Goal: Information Seeking & Learning: Learn about a topic

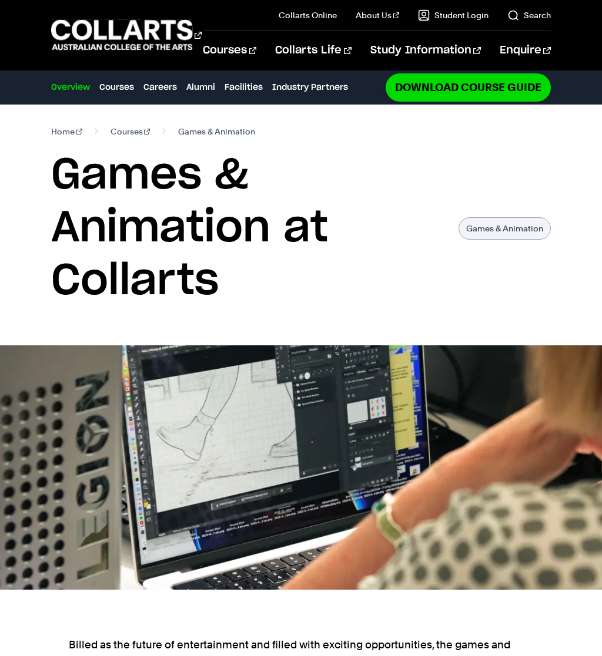
click at [106, 86] on link "Courses" at bounding box center [116, 87] width 35 height 13
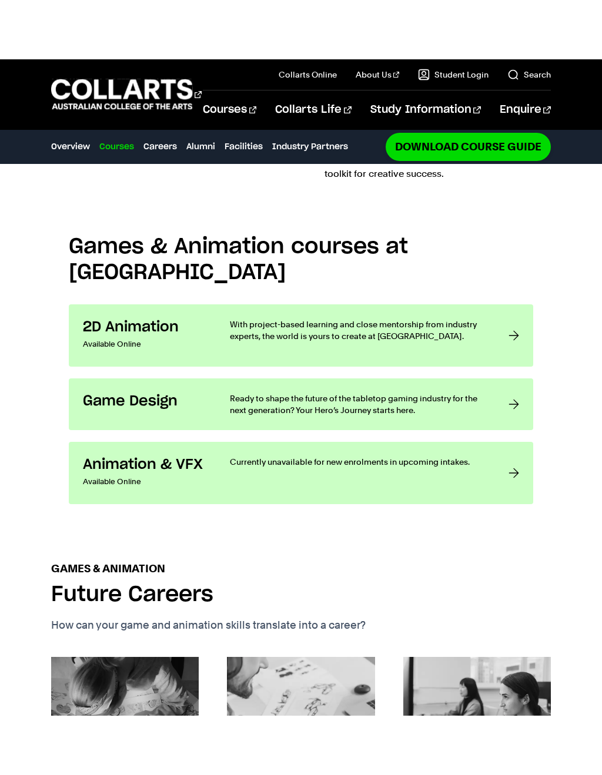
scroll to position [831, 0]
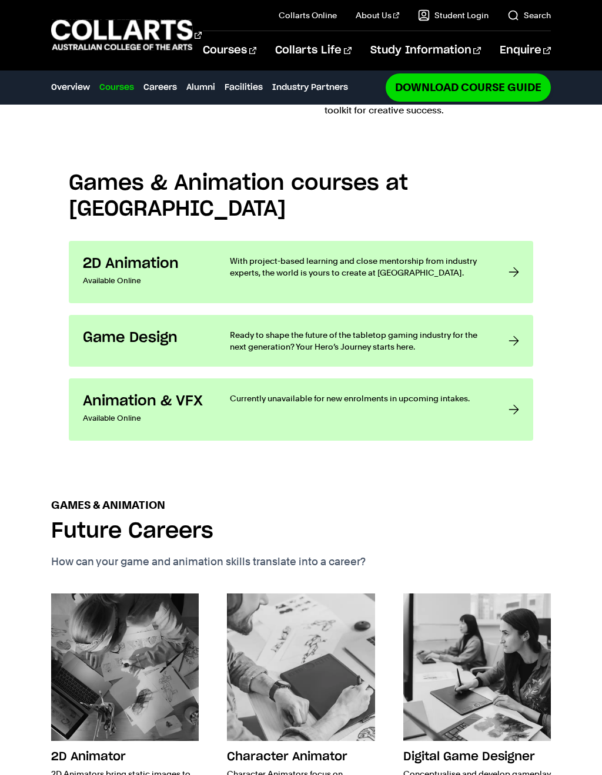
click at [236, 255] on p "With project-based learning and close mentorship from industry experts, the wor…" at bounding box center [357, 267] width 255 height 24
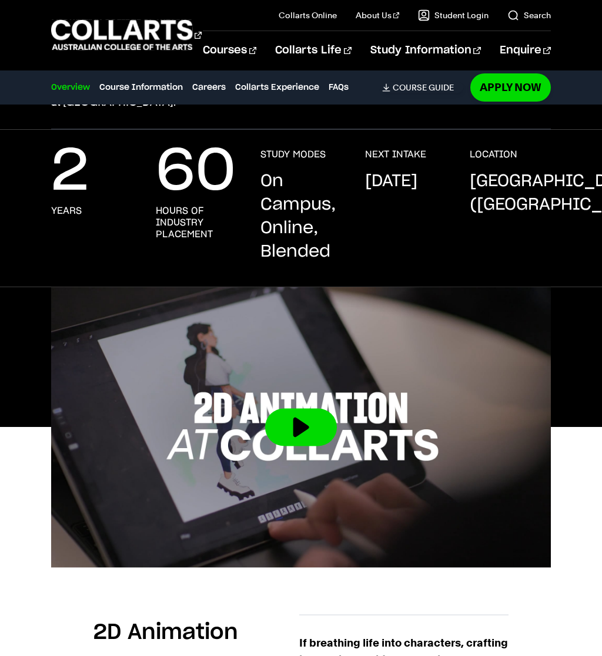
scroll to position [223, 0]
click at [282, 421] on button at bounding box center [301, 427] width 72 height 38
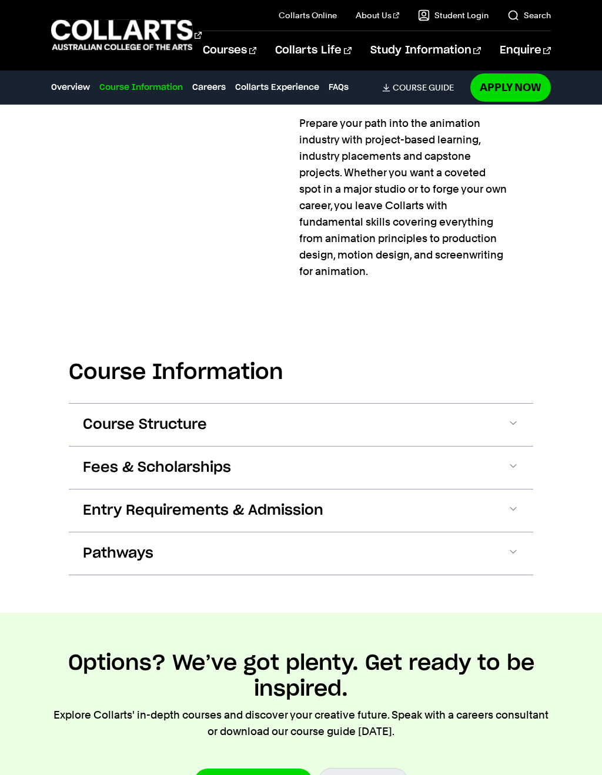
click at [133, 428] on span "Course Structure" at bounding box center [145, 424] width 124 height 19
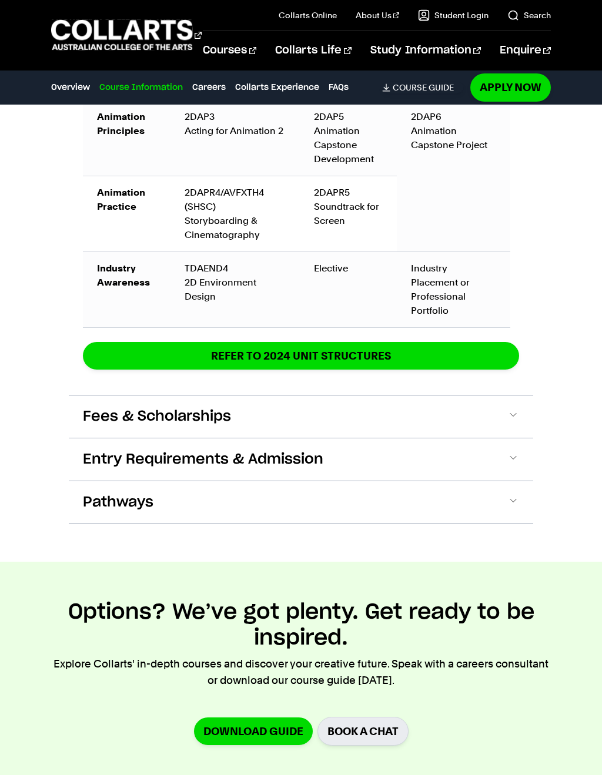
click at [91, 407] on span "Fees & Scholarships" at bounding box center [157, 416] width 148 height 19
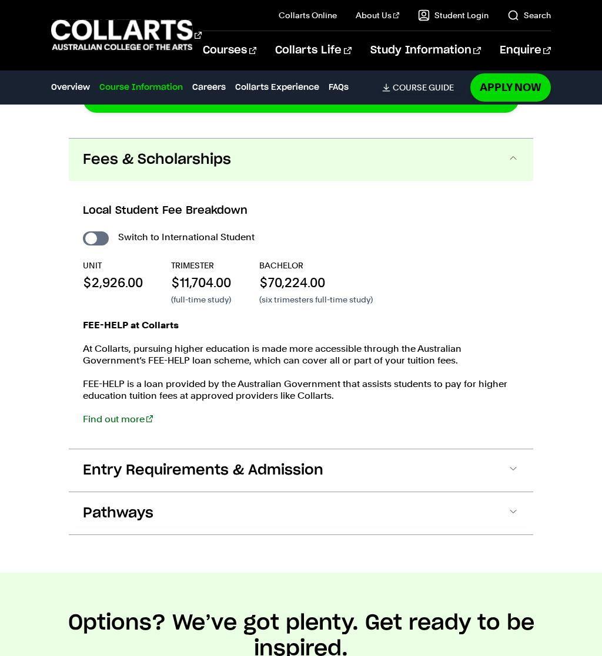
scroll to position [2249, 0]
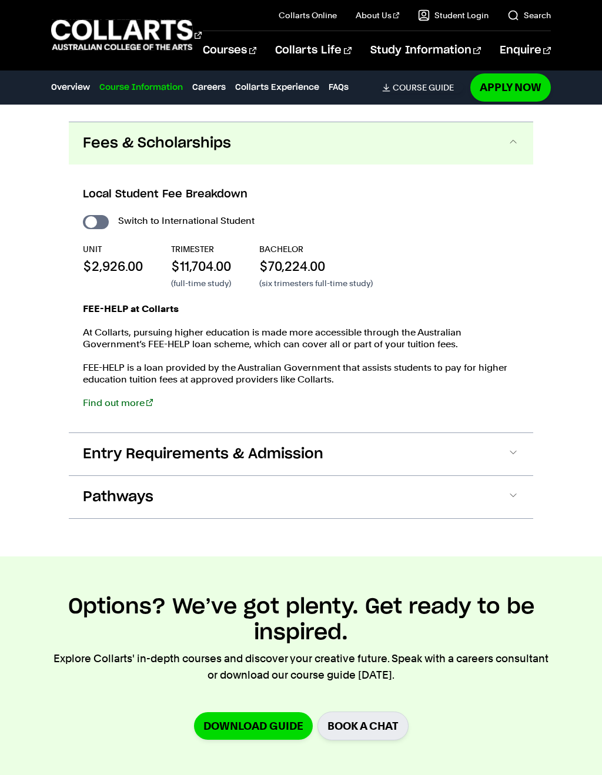
click at [80, 441] on button "Entry Requirements & Admission" at bounding box center [301, 454] width 464 height 42
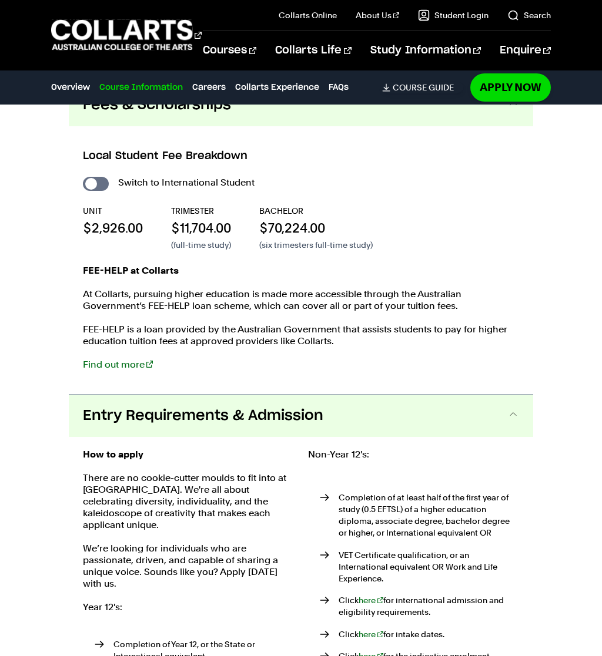
scroll to position [2304, 0]
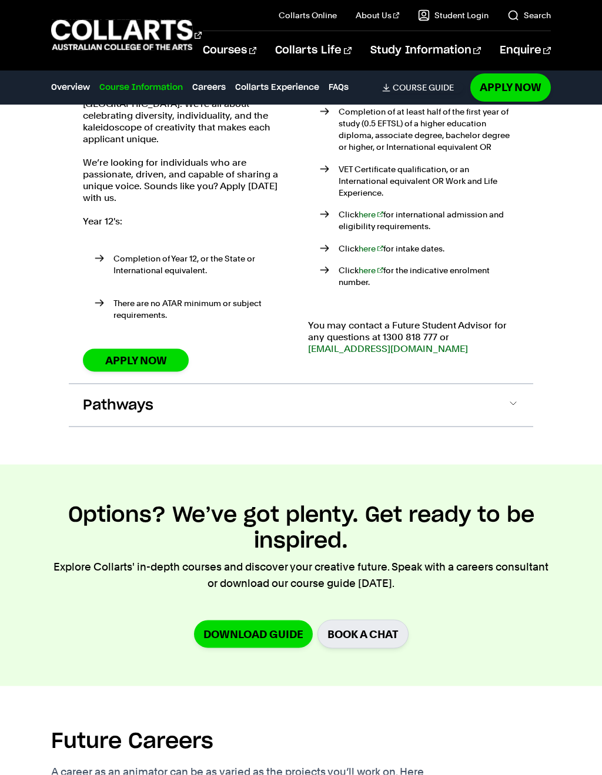
click at [96, 396] on span "Pathways" at bounding box center [118, 405] width 71 height 19
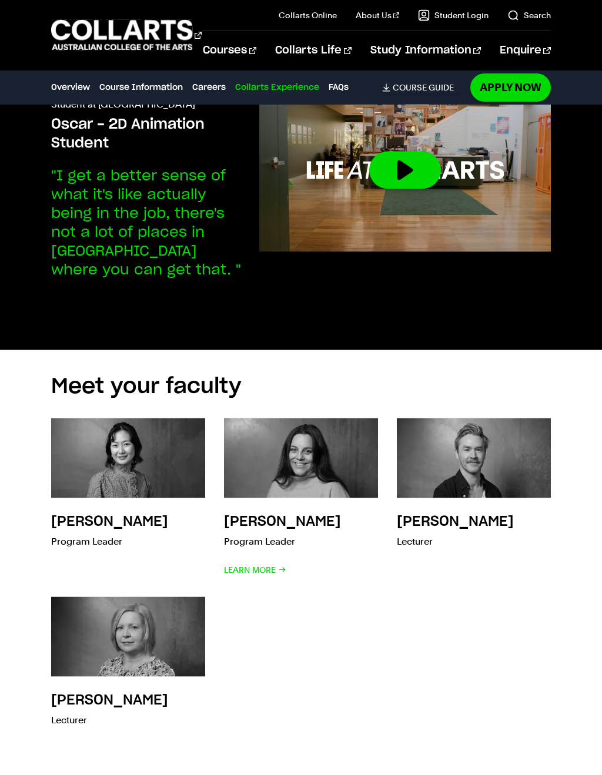
scroll to position [4739, 0]
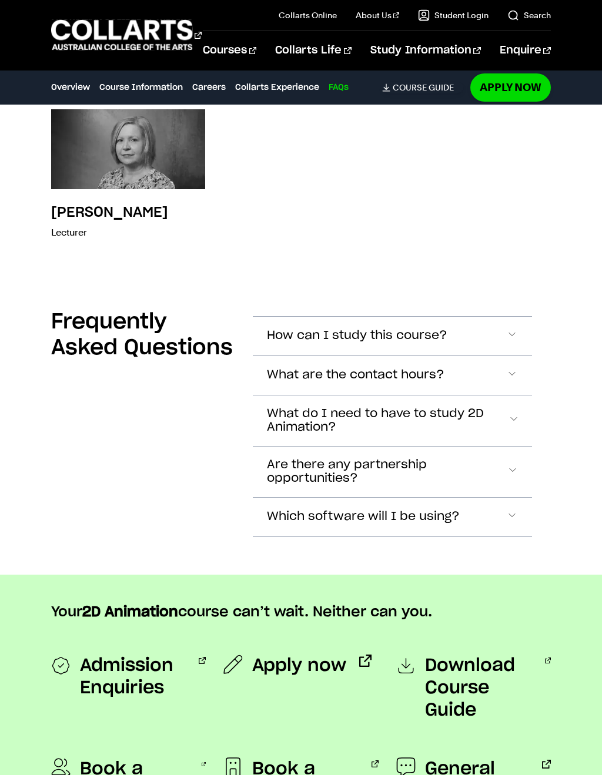
click at [253, 317] on button "How can I study this course?" at bounding box center [392, 336] width 279 height 39
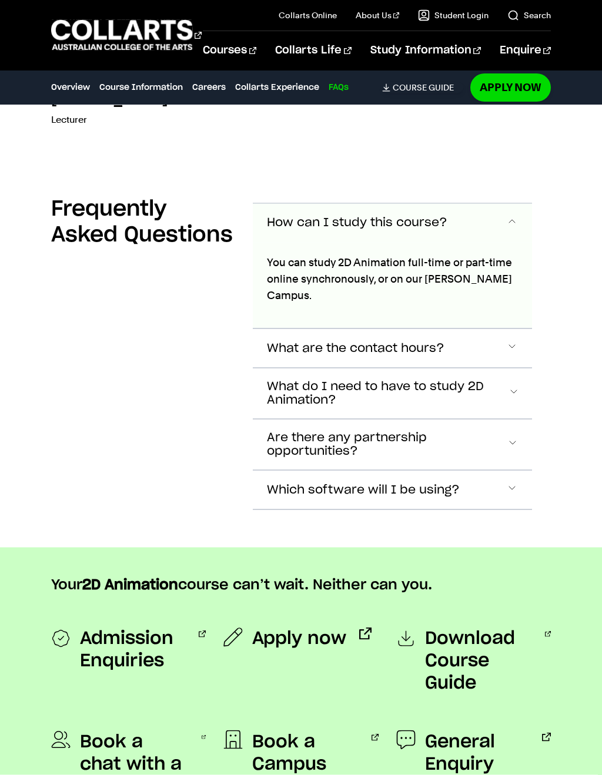
scroll to position [5340, 0]
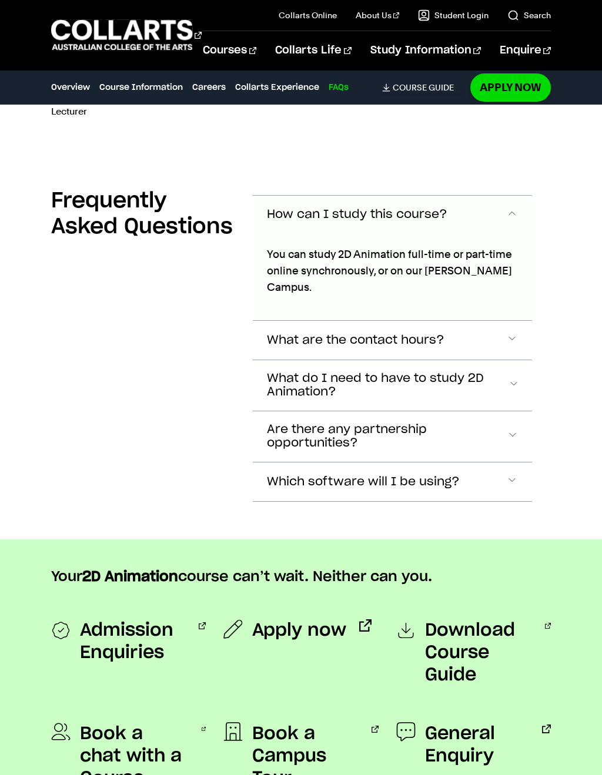
click at [267, 334] on span "What are the contact hours?" at bounding box center [355, 341] width 177 height 14
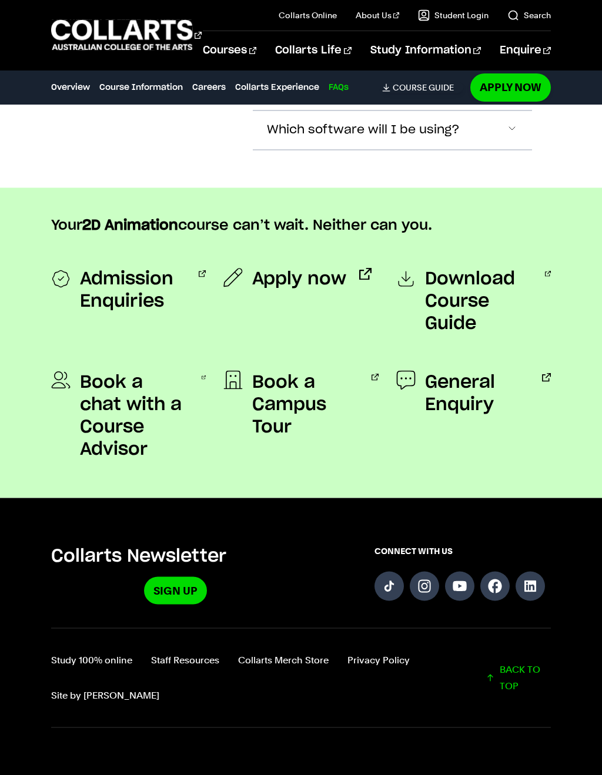
scroll to position [5802, 0]
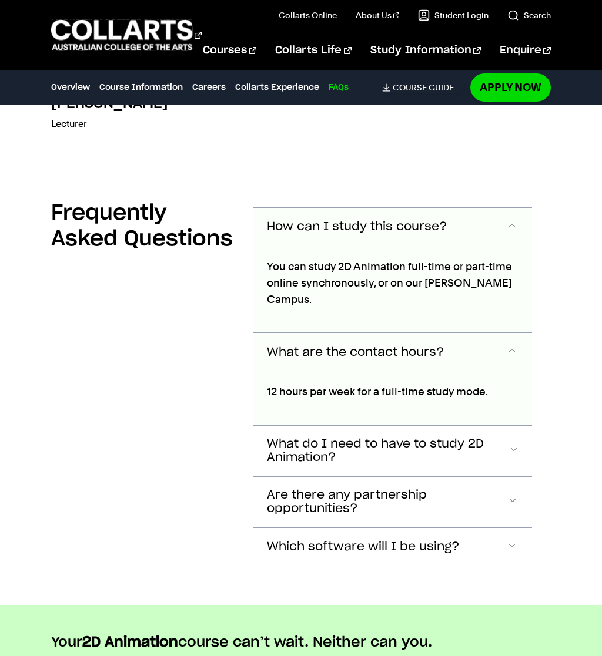
click at [121, 81] on link "Course Information" at bounding box center [140, 87] width 83 height 13
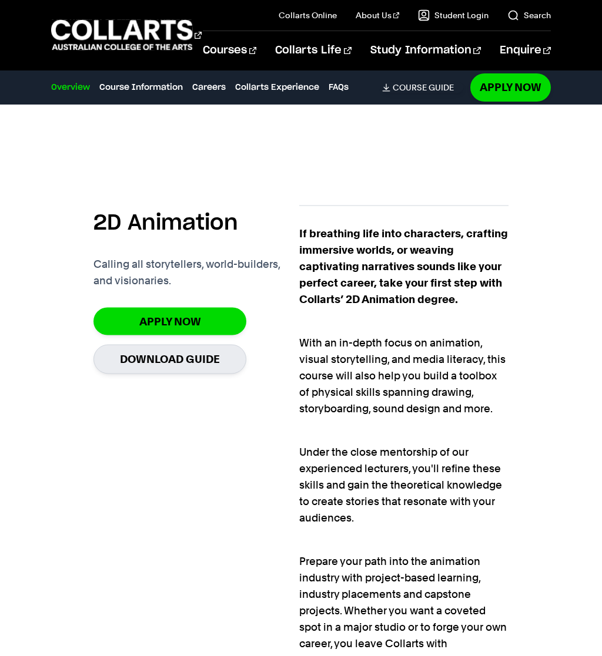
scroll to position [633, 0]
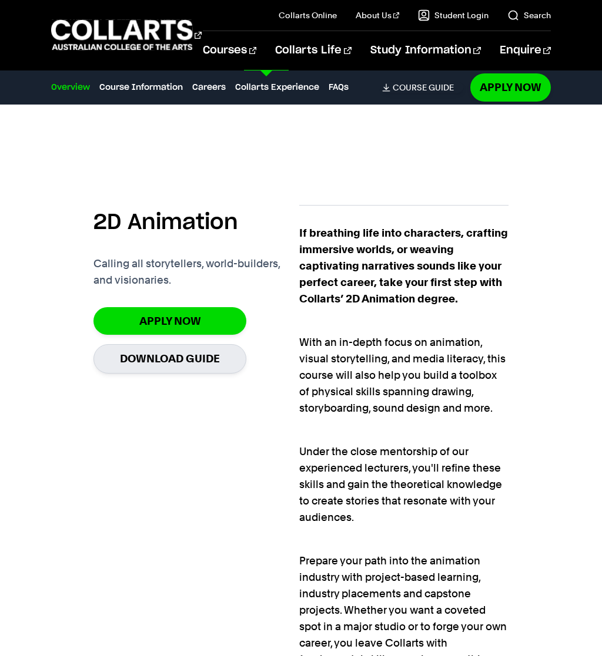
click at [445, 216] on link "Game Design" at bounding box center [495, 217] width 112 height 14
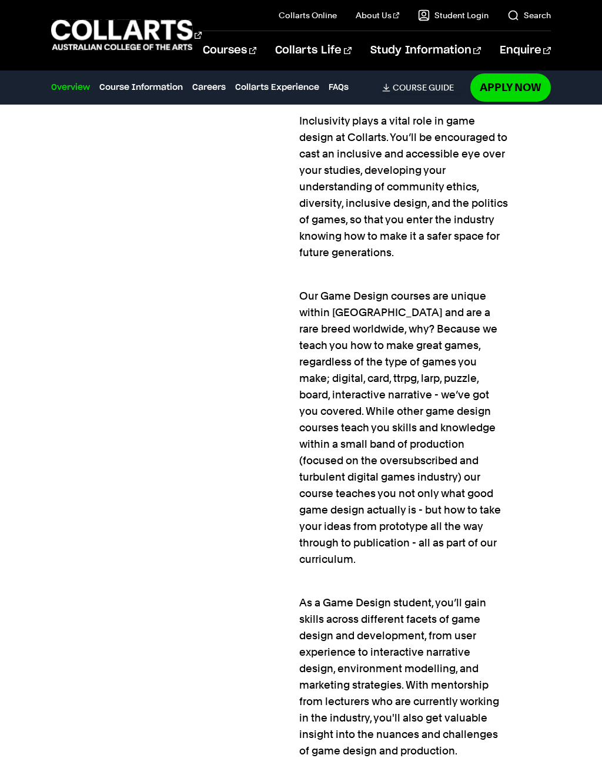
scroll to position [974, 0]
